Goal: Information Seeking & Learning: Learn about a topic

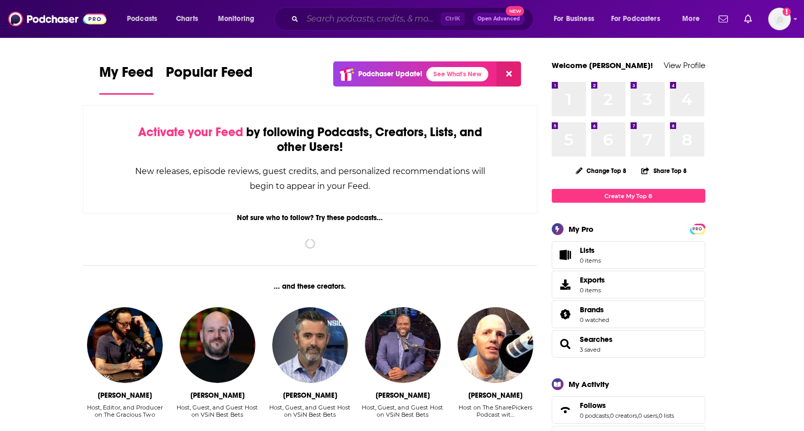
click at [324, 15] on input "Search podcasts, credits, & more..." at bounding box center [371, 19] width 138 height 16
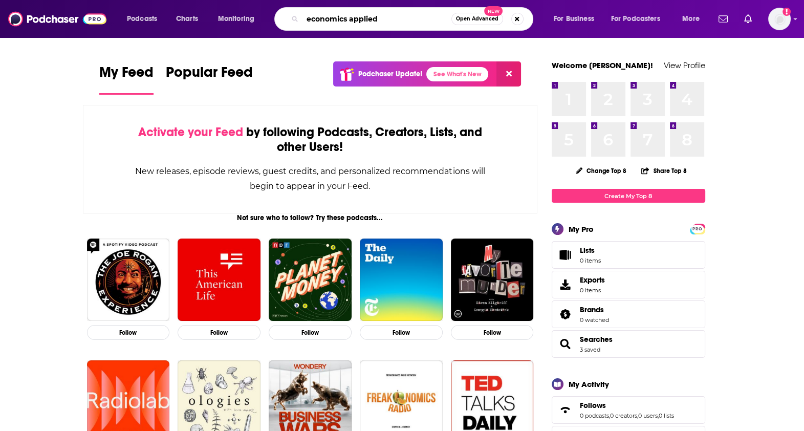
type input "economics applied"
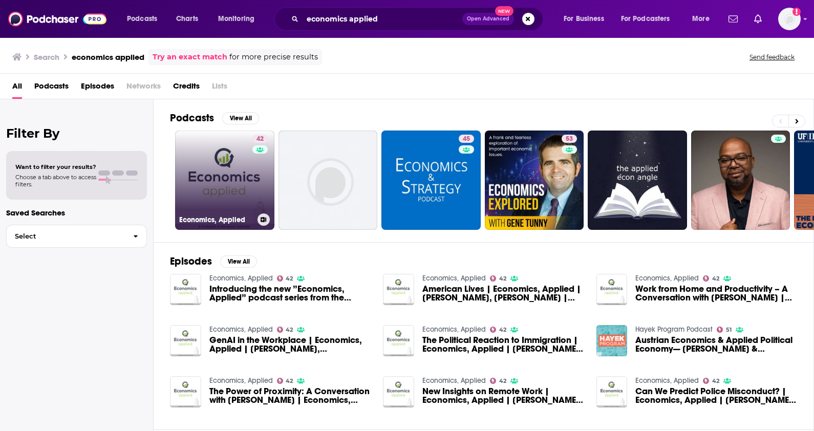
click at [214, 154] on link "42 Economics, Applied" at bounding box center [224, 180] width 99 height 99
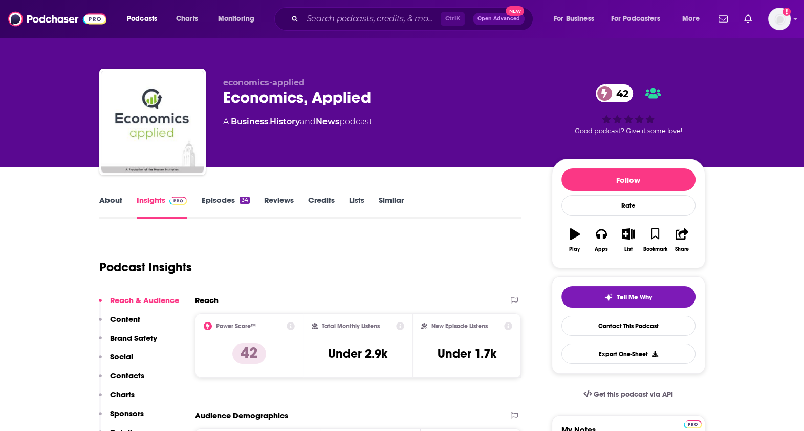
click at [222, 200] on link "Episodes 34" at bounding box center [225, 207] width 48 height 24
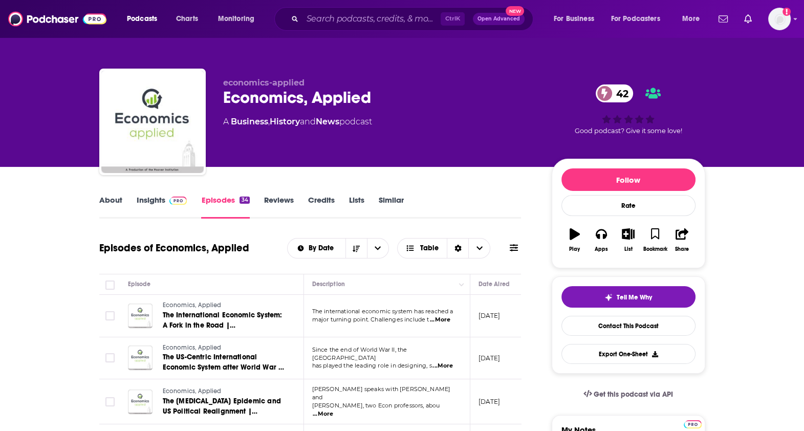
click at [184, 210] on link "Insights" at bounding box center [162, 207] width 51 height 24
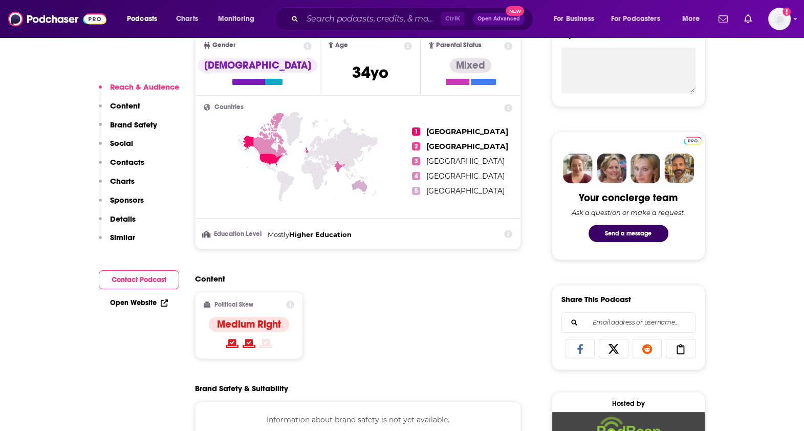
scroll to position [576, 0]
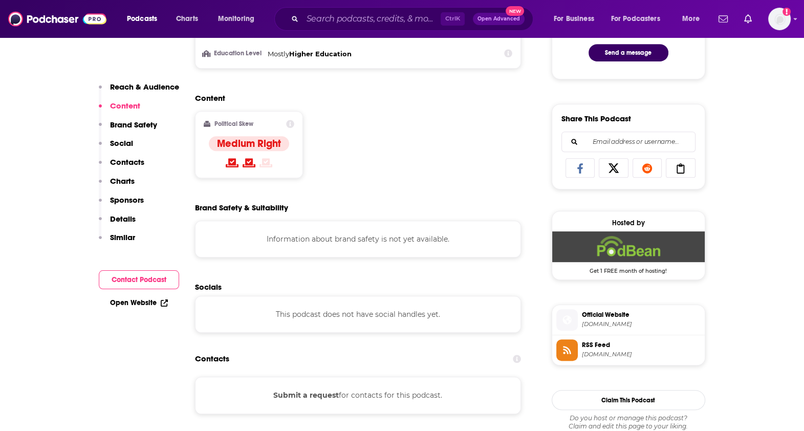
click at [619, 317] on span "Official Website" at bounding box center [641, 314] width 119 height 9
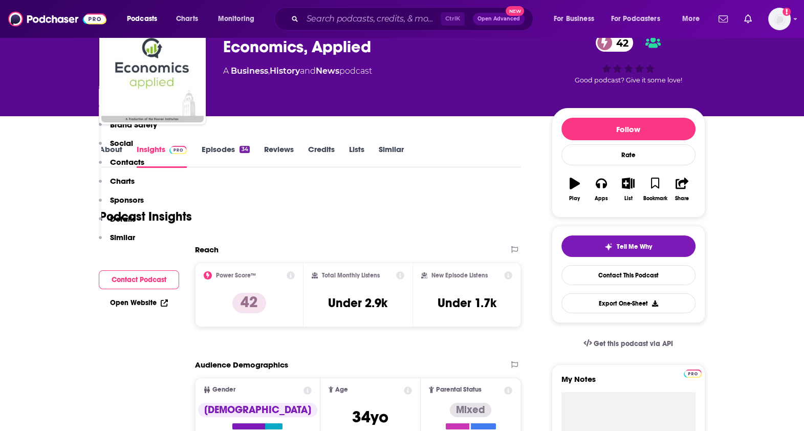
scroll to position [0, 0]
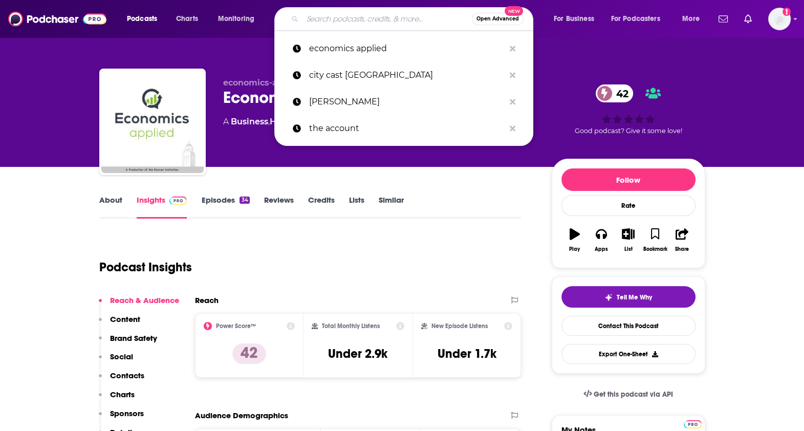
click at [397, 15] on input "Search podcasts, credits, & more..." at bounding box center [386, 19] width 169 height 16
type input ","
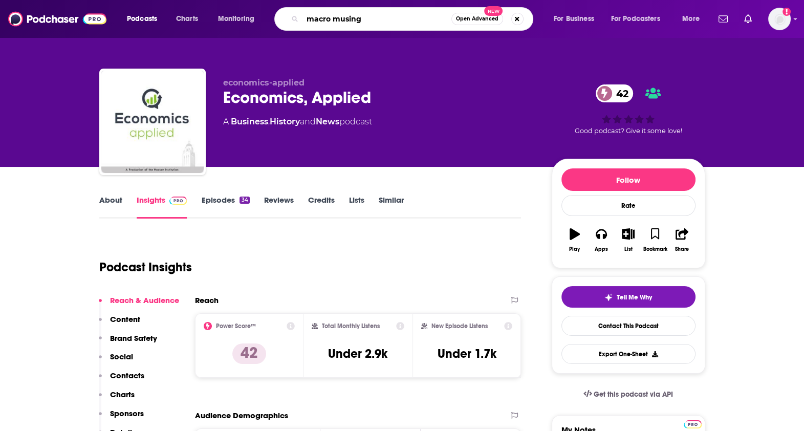
type input "macro musings"
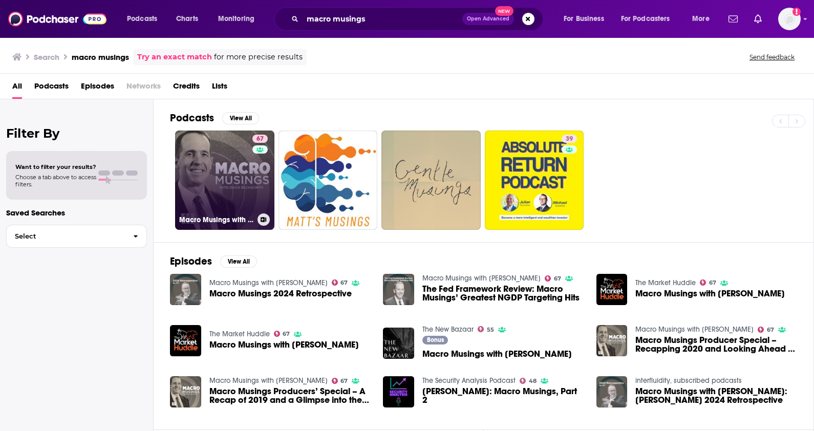
click at [238, 194] on link "67 Macro Musings with [PERSON_NAME]" at bounding box center [224, 180] width 99 height 99
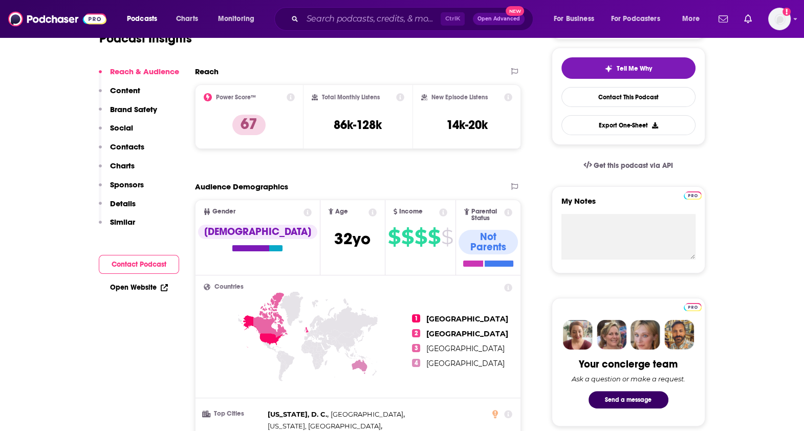
scroll to position [255, 0]
